Goal: Task Accomplishment & Management: Manage account settings

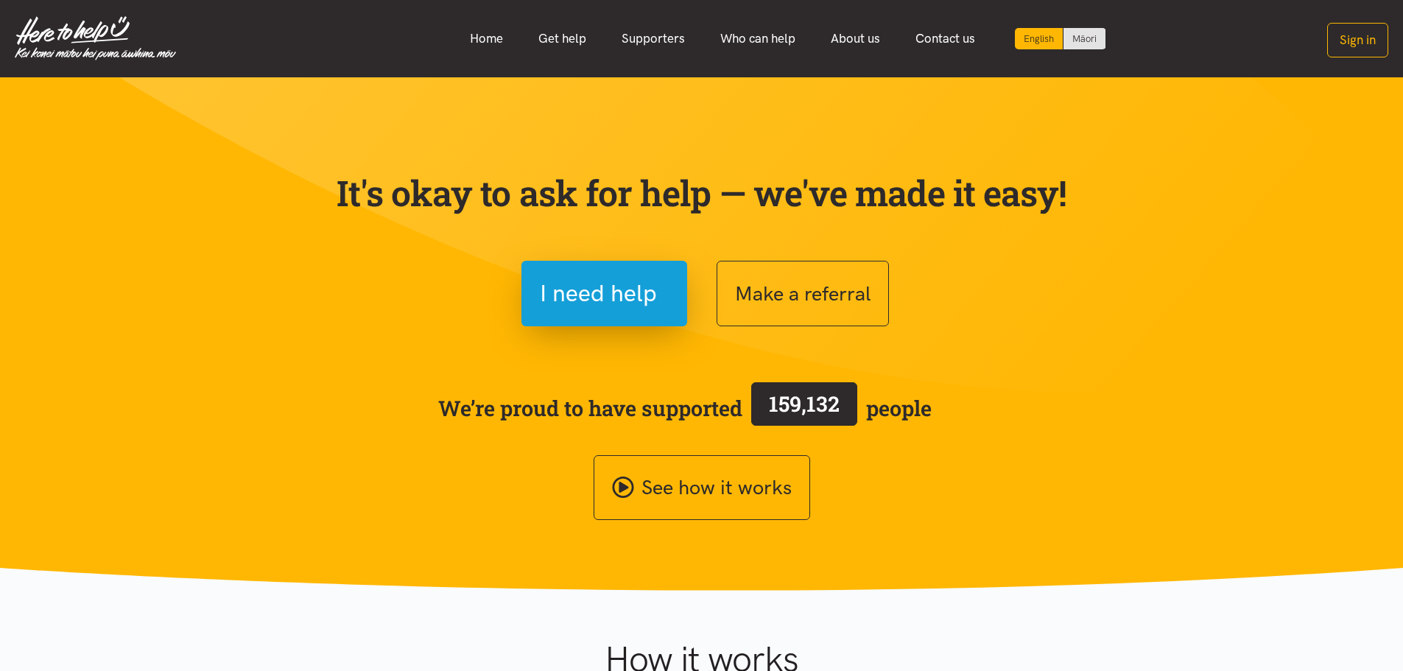
click at [1364, 44] on button "Sign in" at bounding box center [1357, 40] width 61 height 35
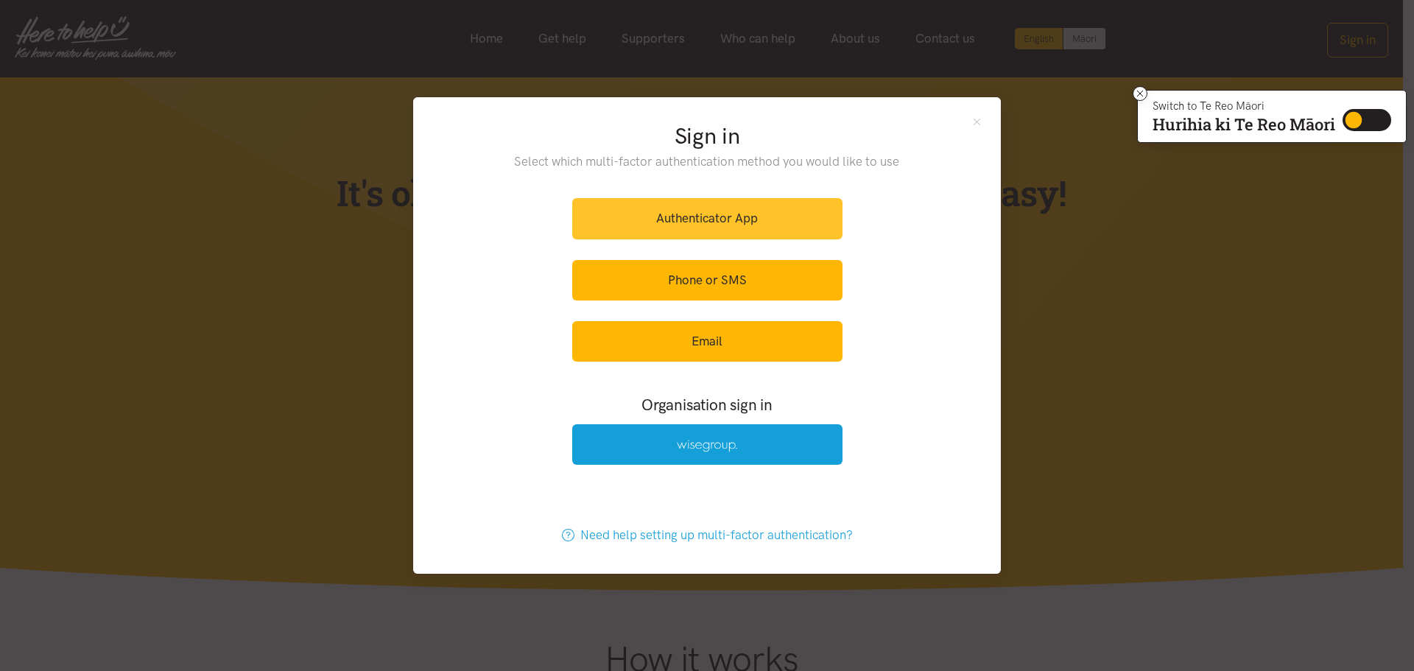
click at [716, 218] on link "Authenticator App" at bounding box center [707, 218] width 270 height 40
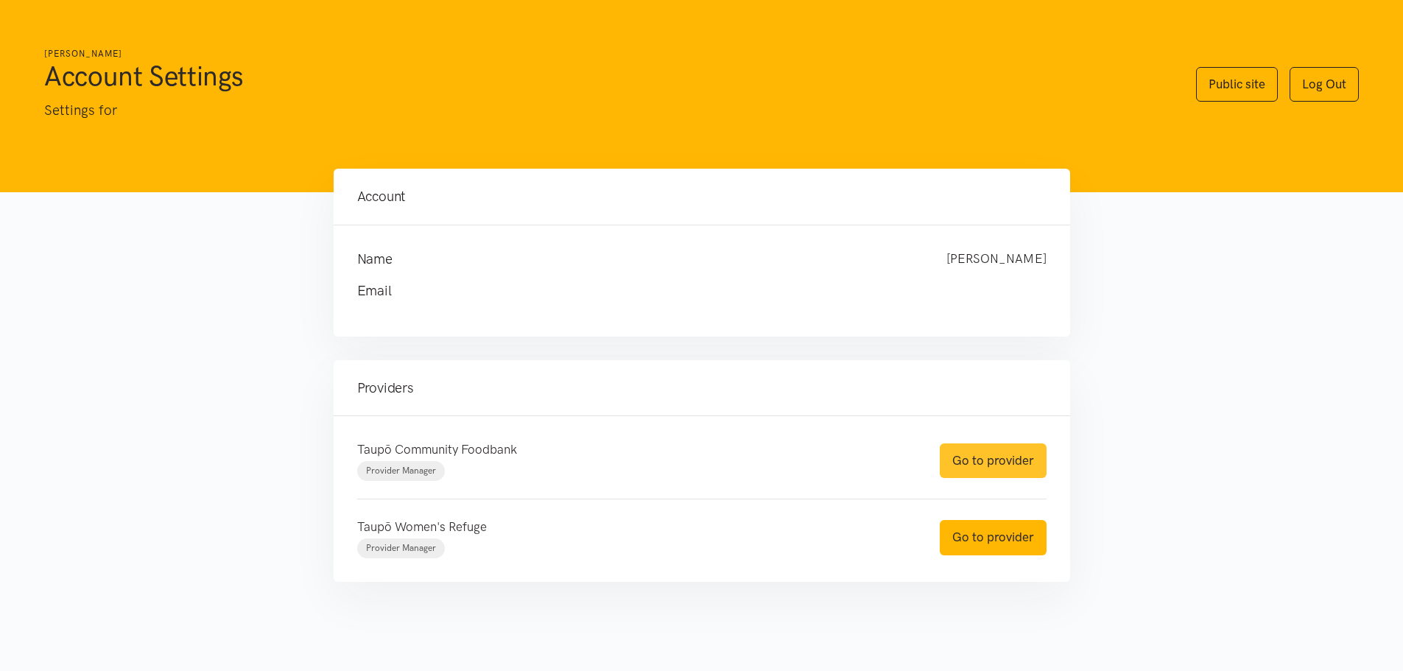
click at [962, 462] on link "Go to provider" at bounding box center [992, 460] width 107 height 35
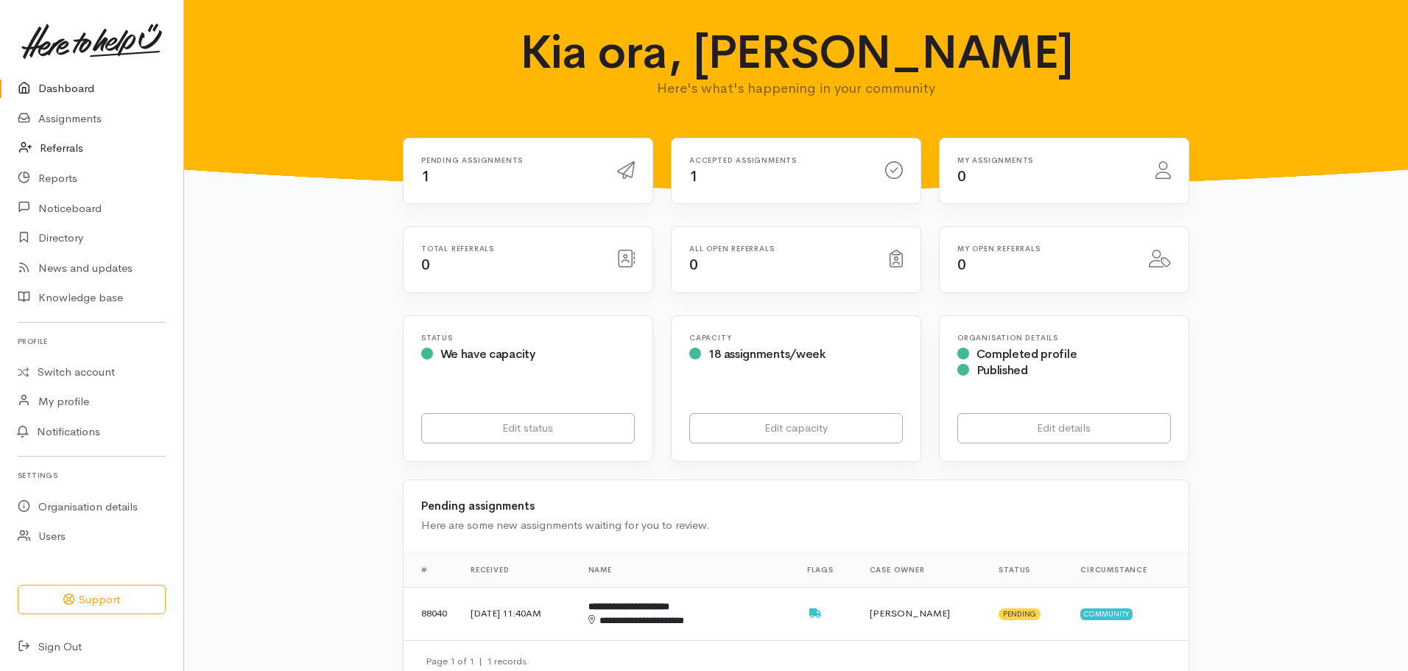
click at [40, 148] on link "Referrals" at bounding box center [91, 148] width 183 height 30
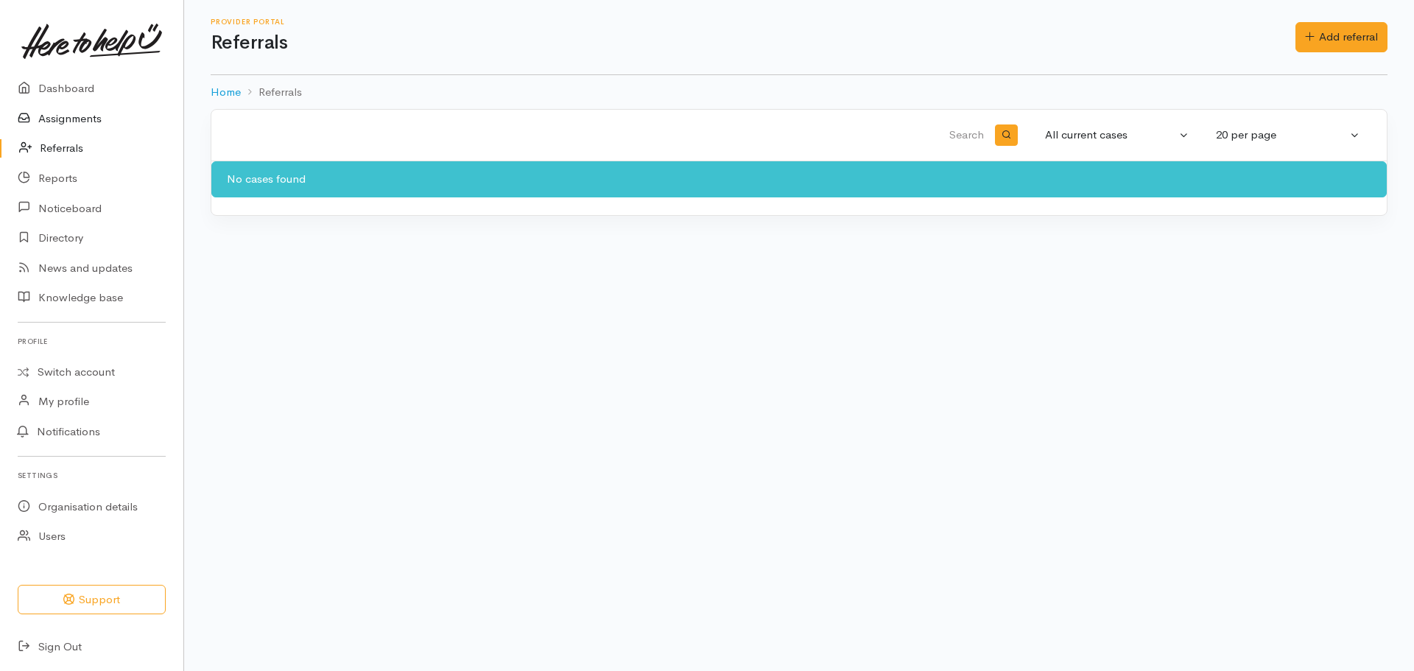
click at [49, 121] on link "Assignments" at bounding box center [91, 119] width 183 height 30
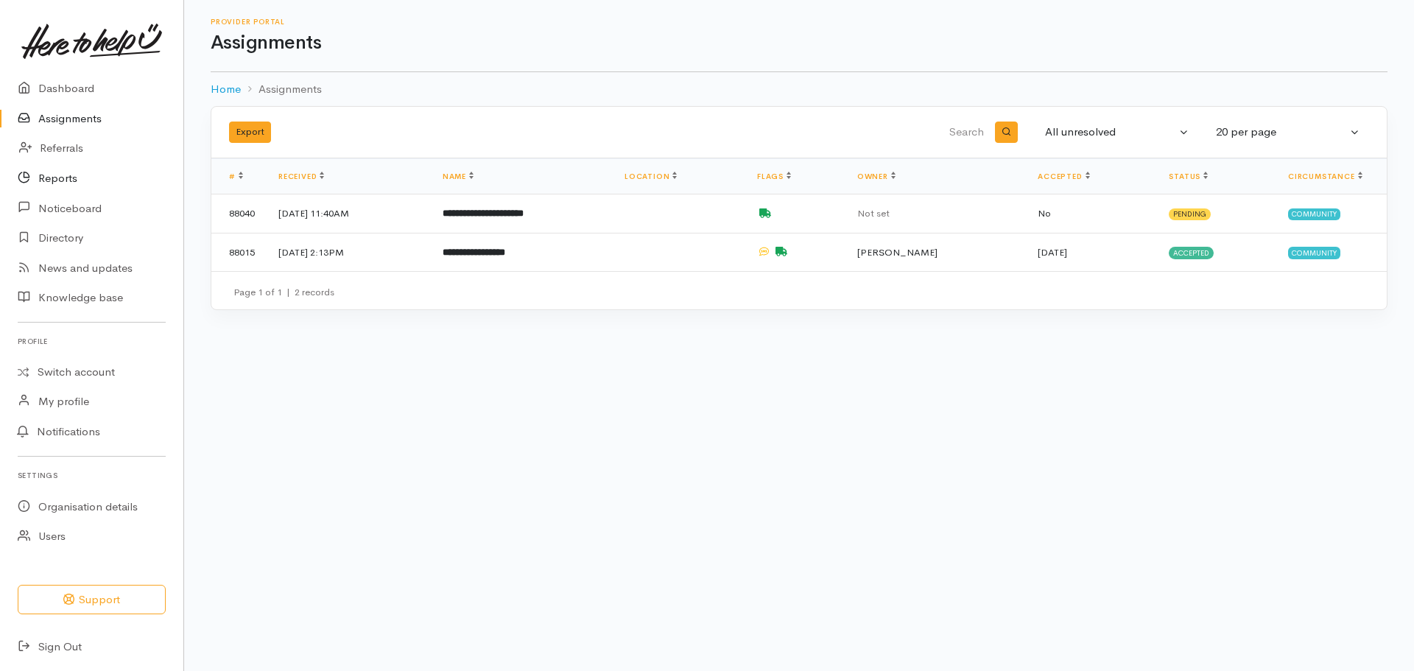
click at [63, 182] on link "Reports" at bounding box center [91, 178] width 183 height 30
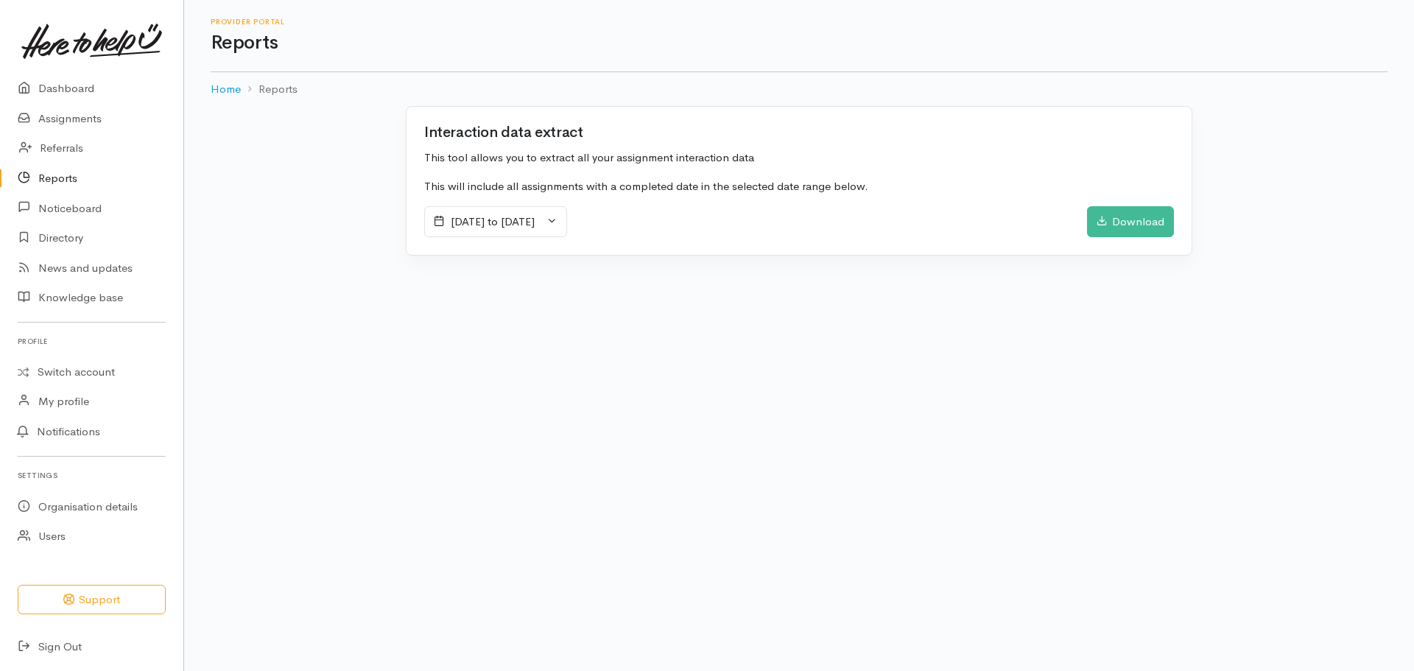
click at [557, 222] on icon at bounding box center [551, 220] width 11 height 11
click at [461, 366] on li "Last Month" at bounding box center [476, 368] width 103 height 23
click at [1109, 231] on div "Download" at bounding box center [1130, 221] width 87 height 31
click at [43, 116] on link "Assignments" at bounding box center [91, 119] width 183 height 30
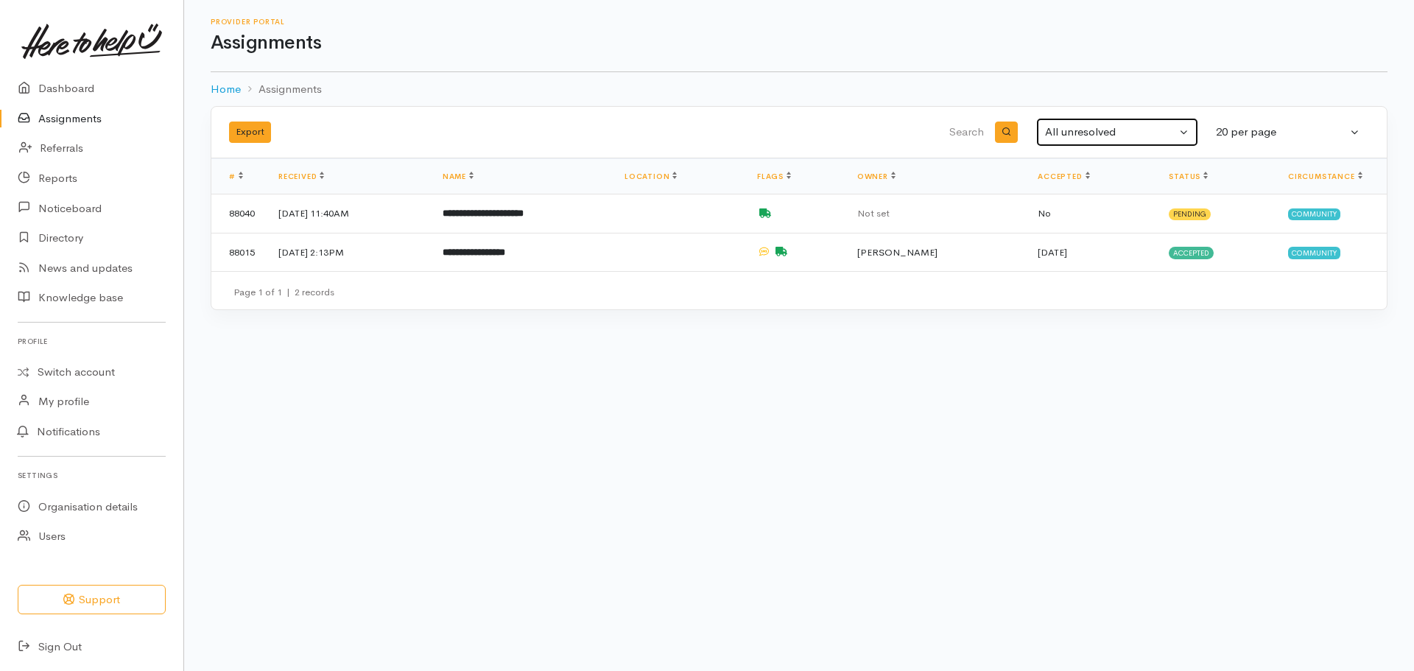
click at [1186, 137] on button "All unresolved" at bounding box center [1117, 132] width 162 height 29
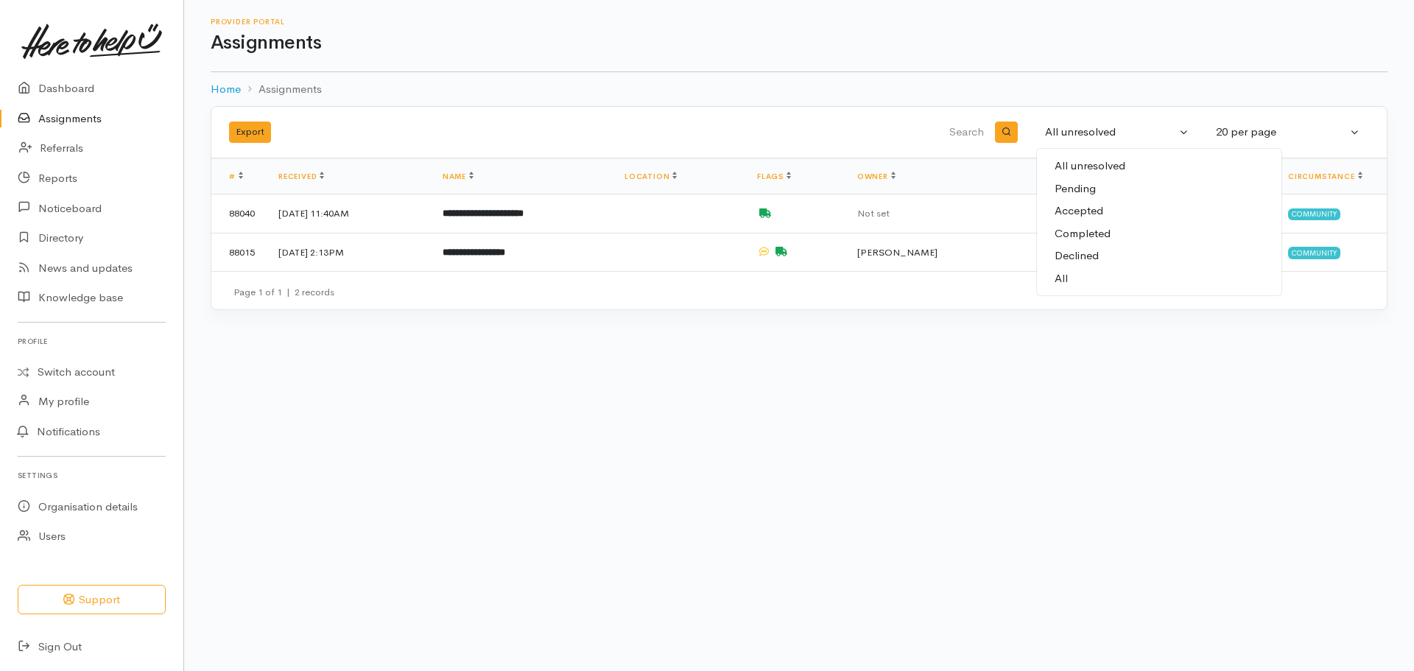
click at [1060, 278] on span "All" at bounding box center [1060, 278] width 13 height 17
select select "All"
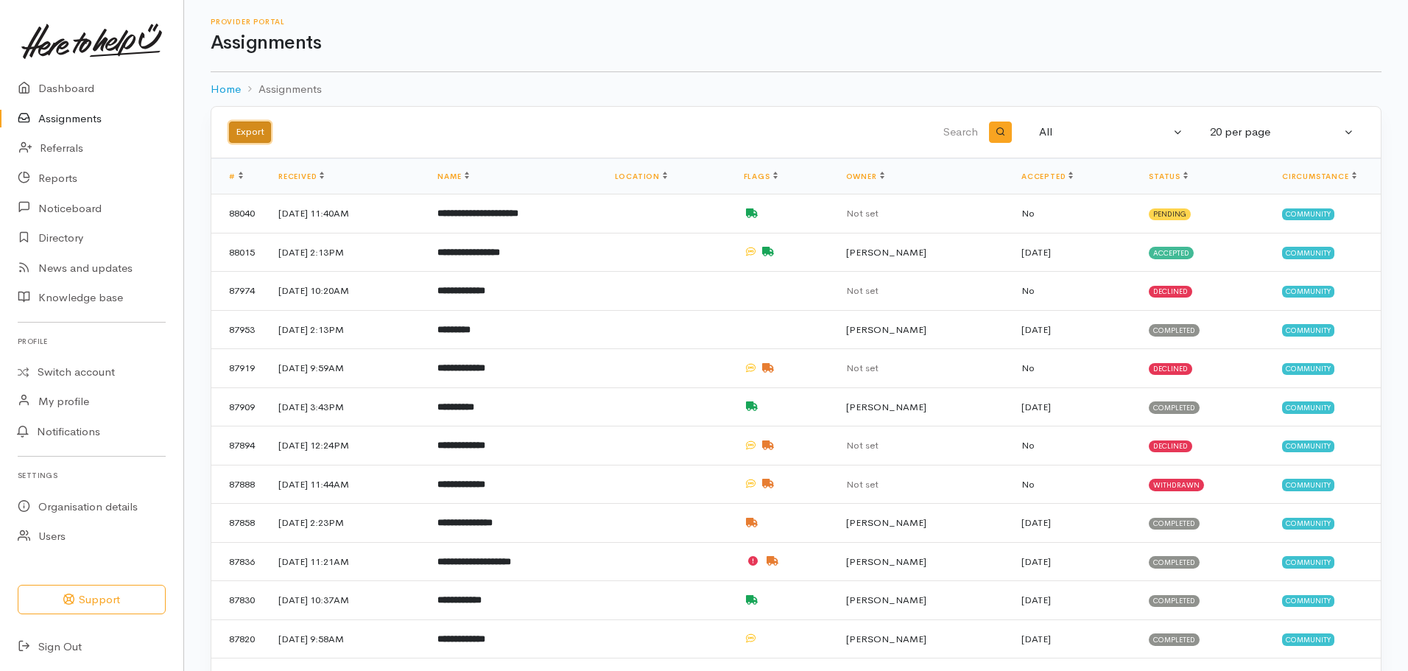
click at [240, 137] on button "Export" at bounding box center [250, 131] width 42 height 21
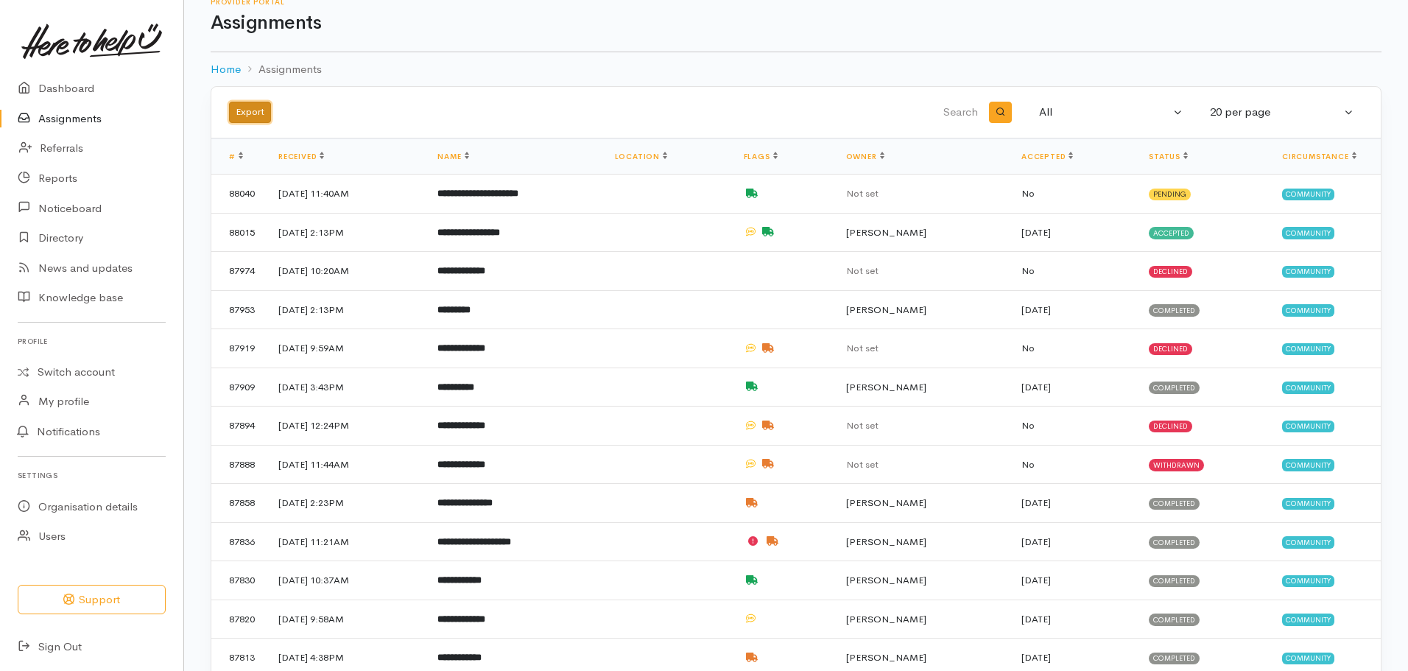
scroll to position [26, 0]
